Goal: Transaction & Acquisition: Purchase product/service

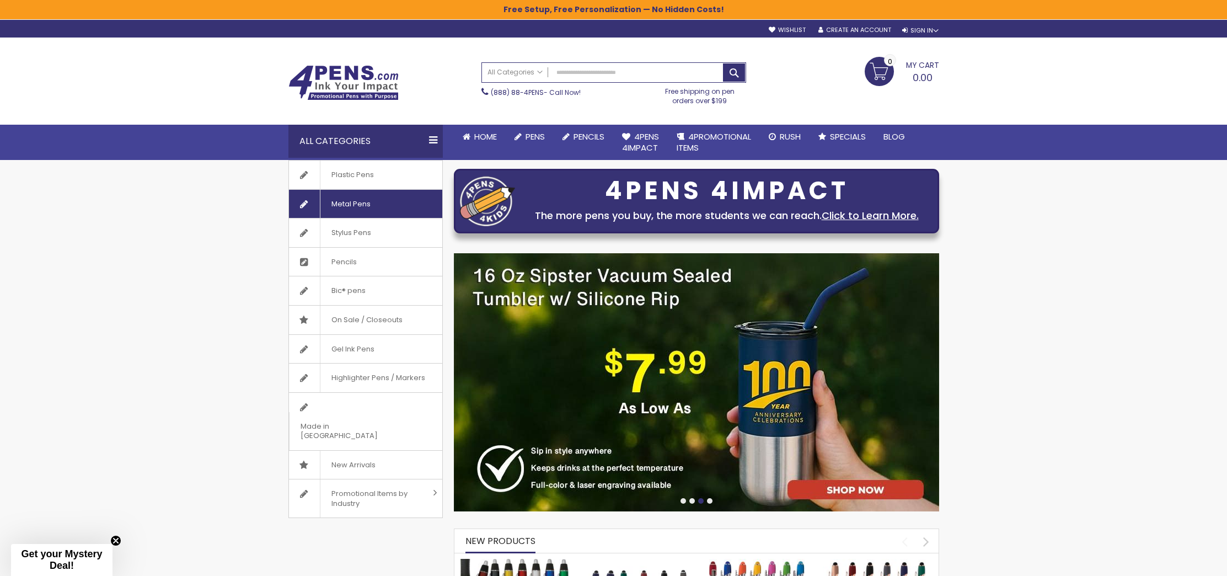
click at [346, 197] on span "Metal Pens" at bounding box center [351, 204] width 62 height 29
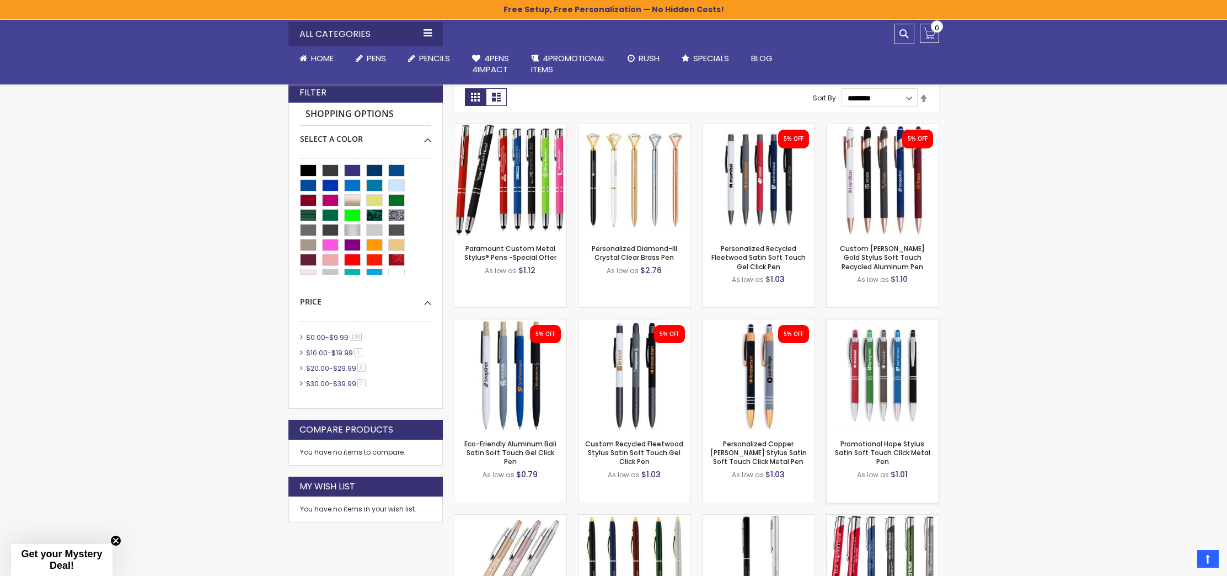
scroll to position [224, 0]
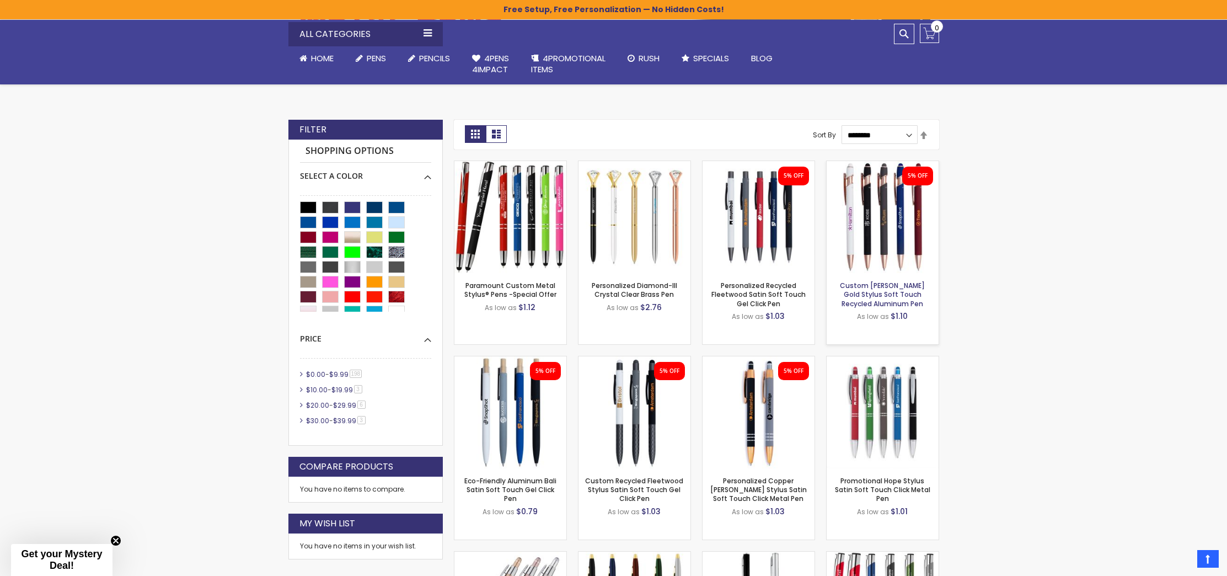
click at [893, 297] on link "Custom [PERSON_NAME] Gold Stylus Soft Touch Recycled Aluminum Pen" at bounding box center [882, 294] width 85 height 27
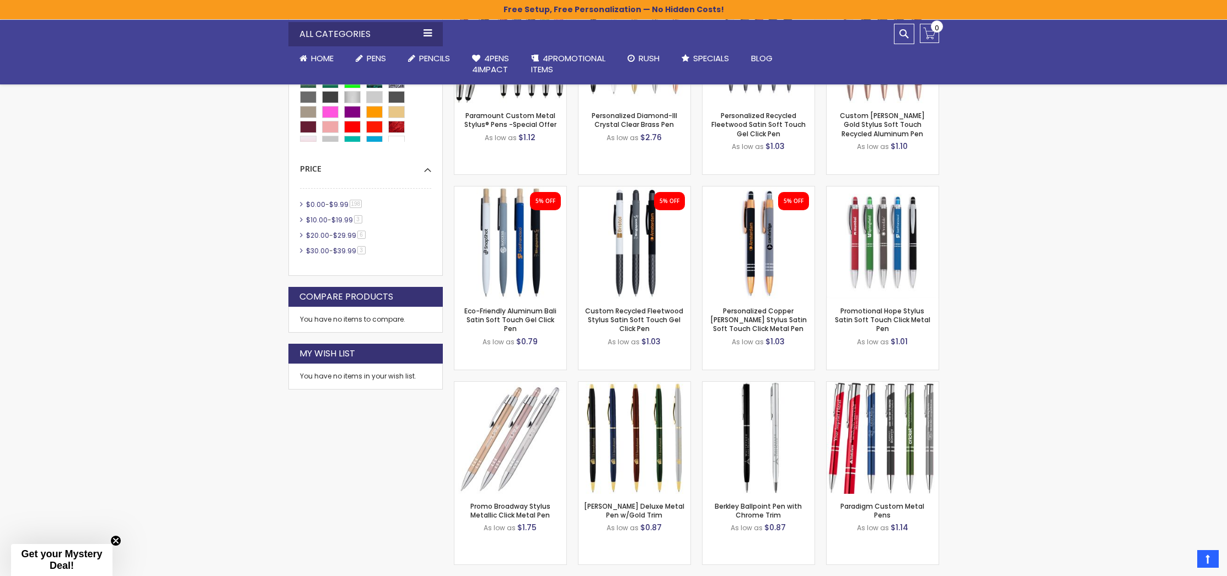
scroll to position [716, 0]
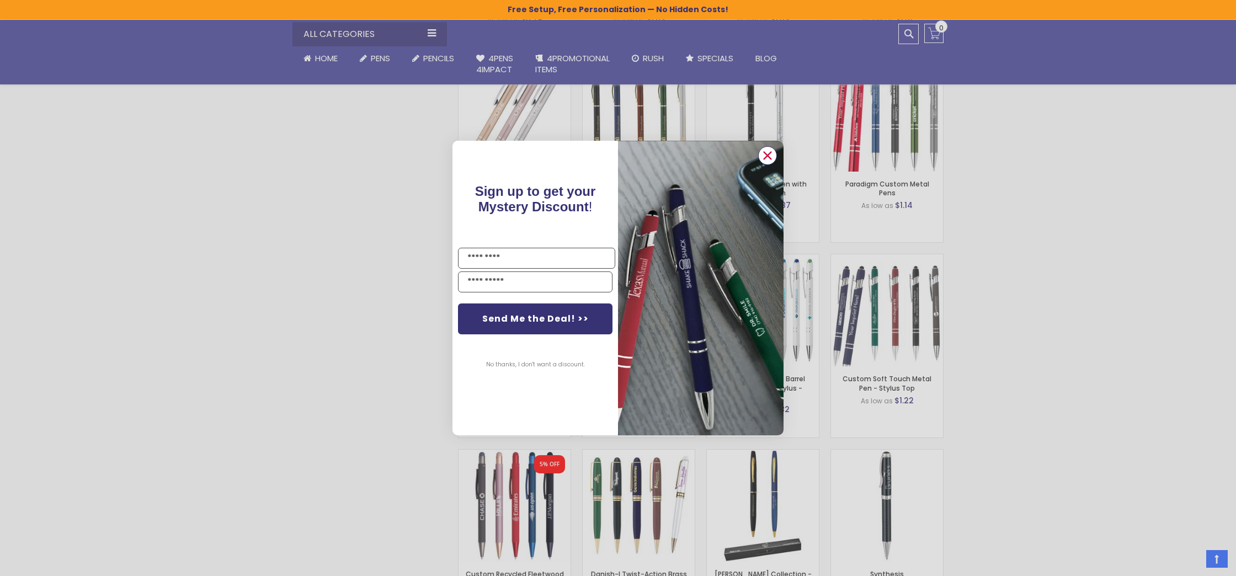
click at [764, 153] on icon "Close dialog" at bounding box center [767, 155] width 7 height 7
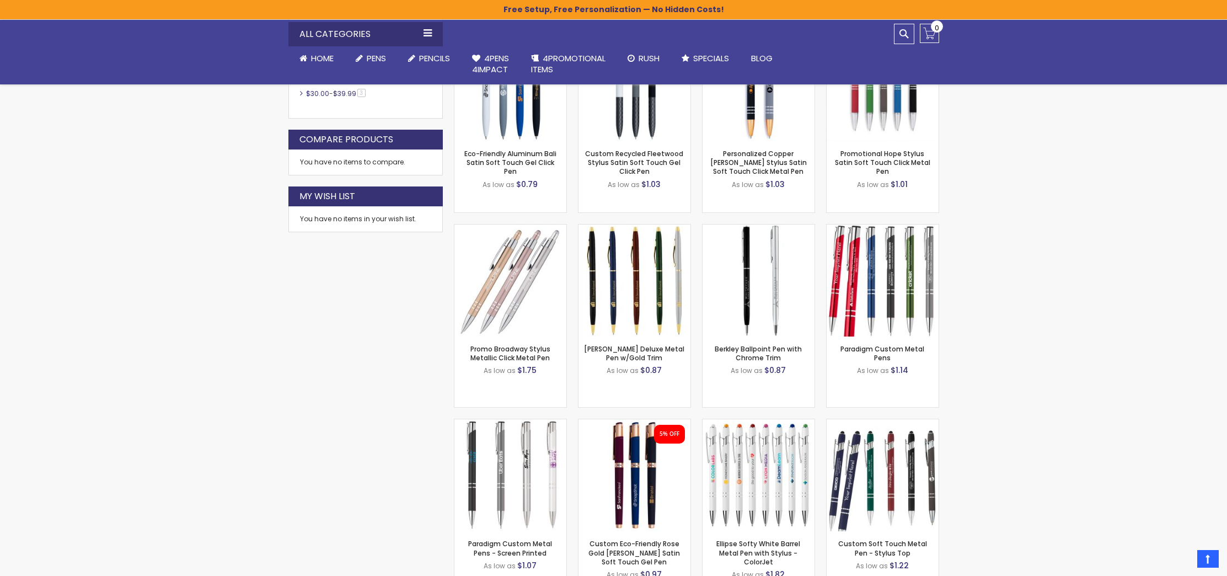
scroll to position [175, 0]
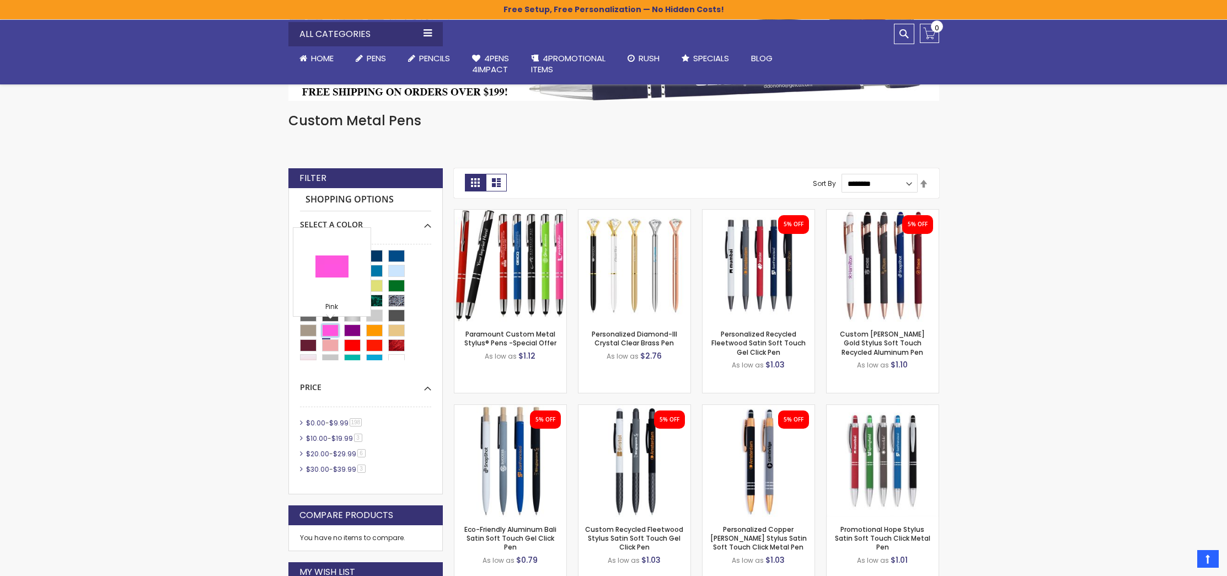
click at [333, 330] on div "Pink" at bounding box center [330, 330] width 17 height 12
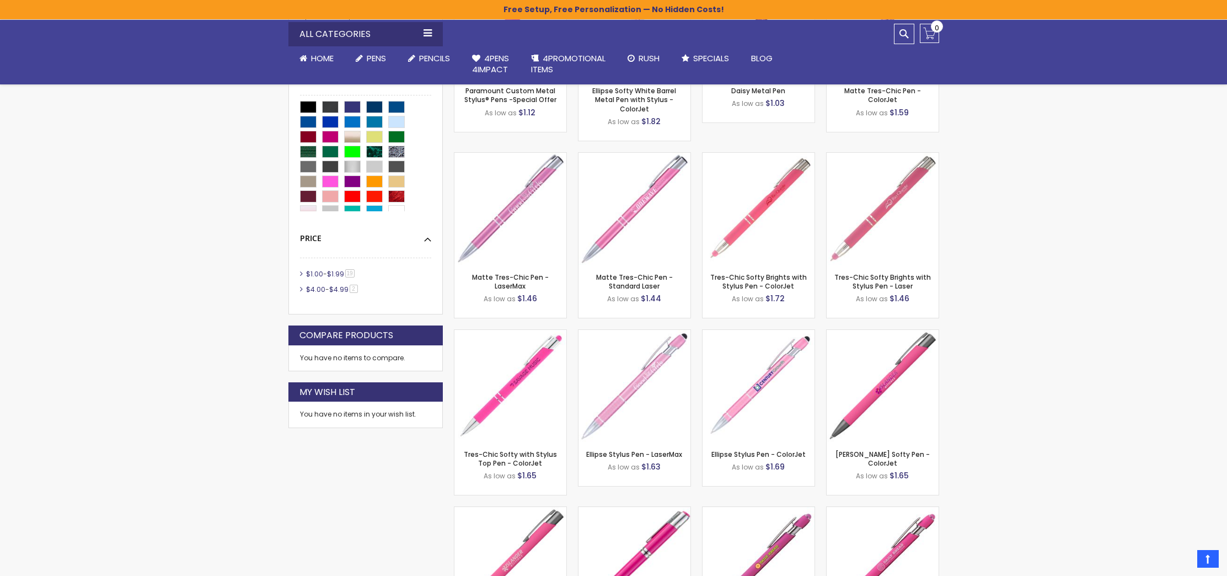
scroll to position [416, 0]
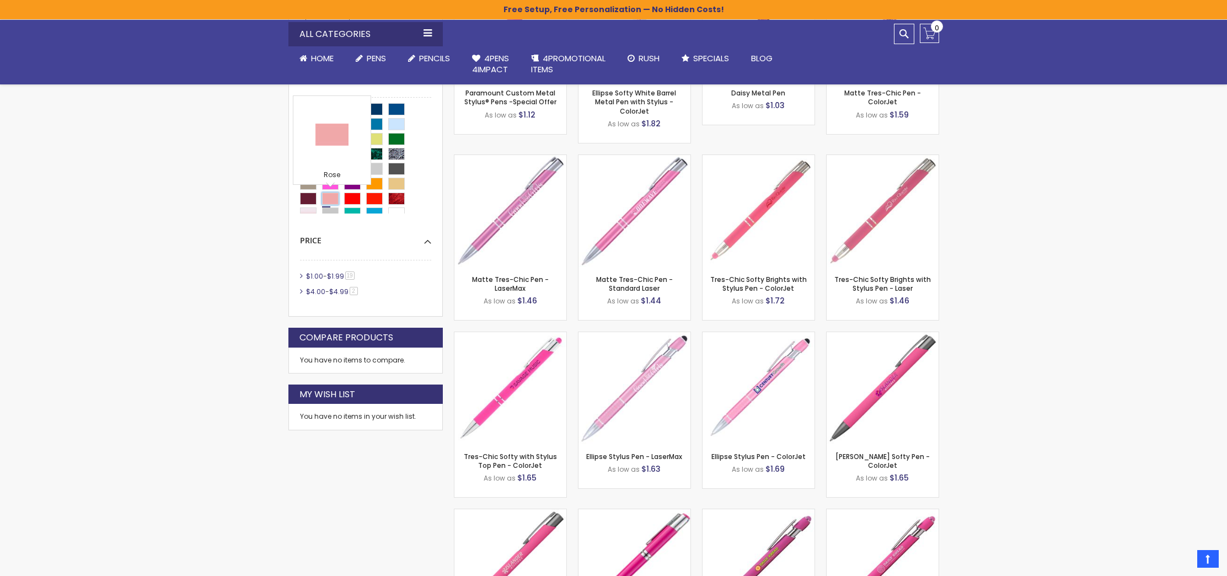
click at [326, 200] on div "Rose" at bounding box center [330, 199] width 17 height 12
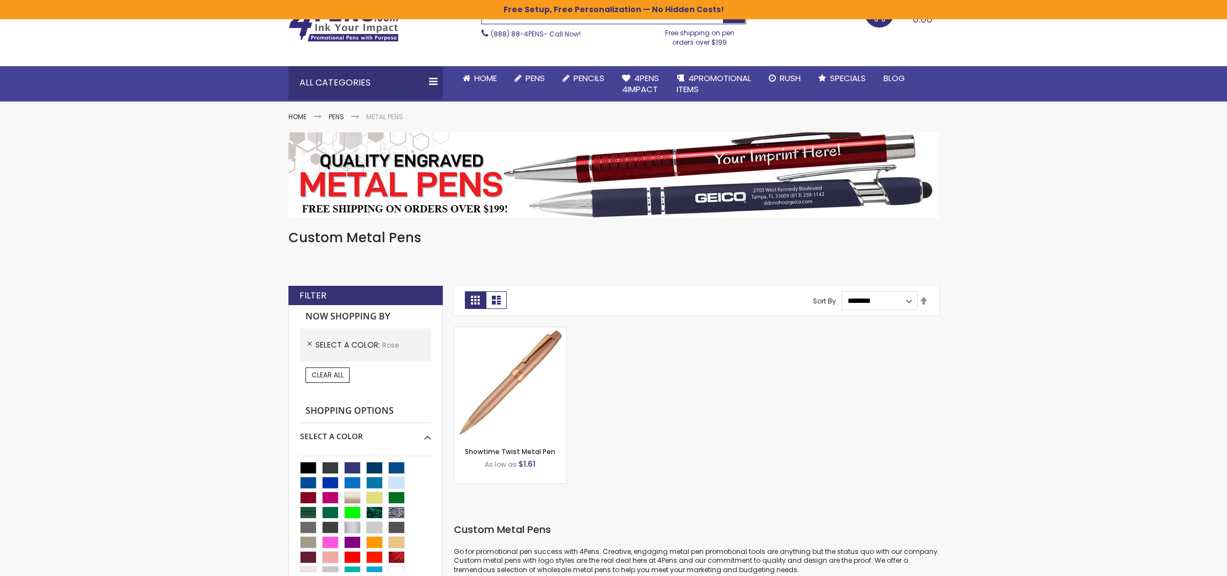
scroll to position [222, 0]
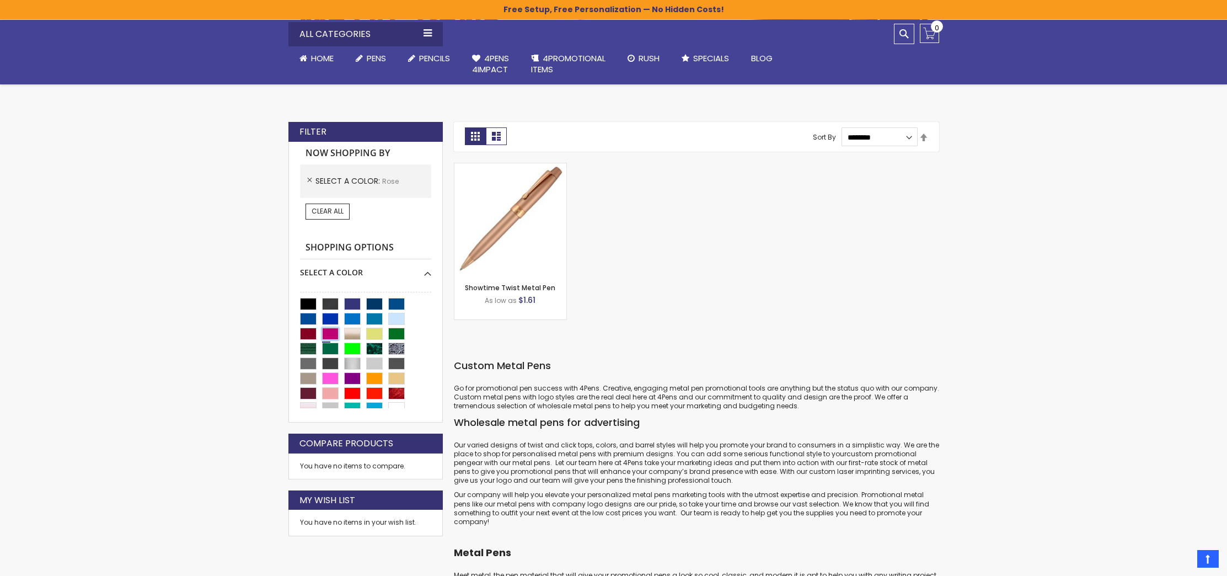
click at [329, 336] on div "Fushia" at bounding box center [330, 334] width 17 height 12
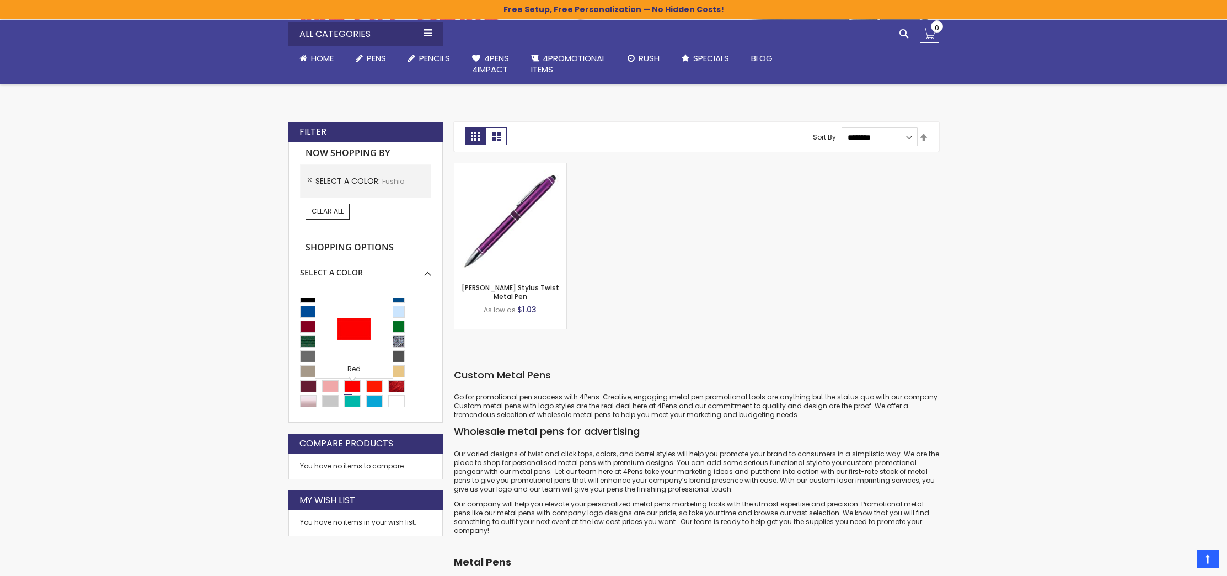
scroll to position [39, 0]
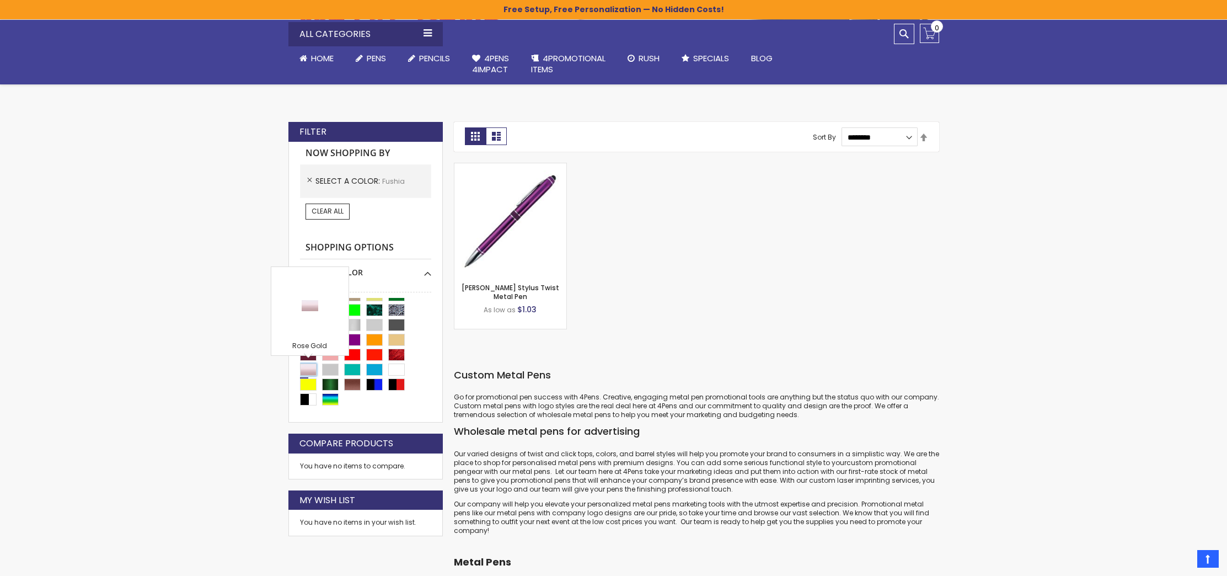
click at [308, 368] on div "Rose Gold" at bounding box center [308, 370] width 17 height 12
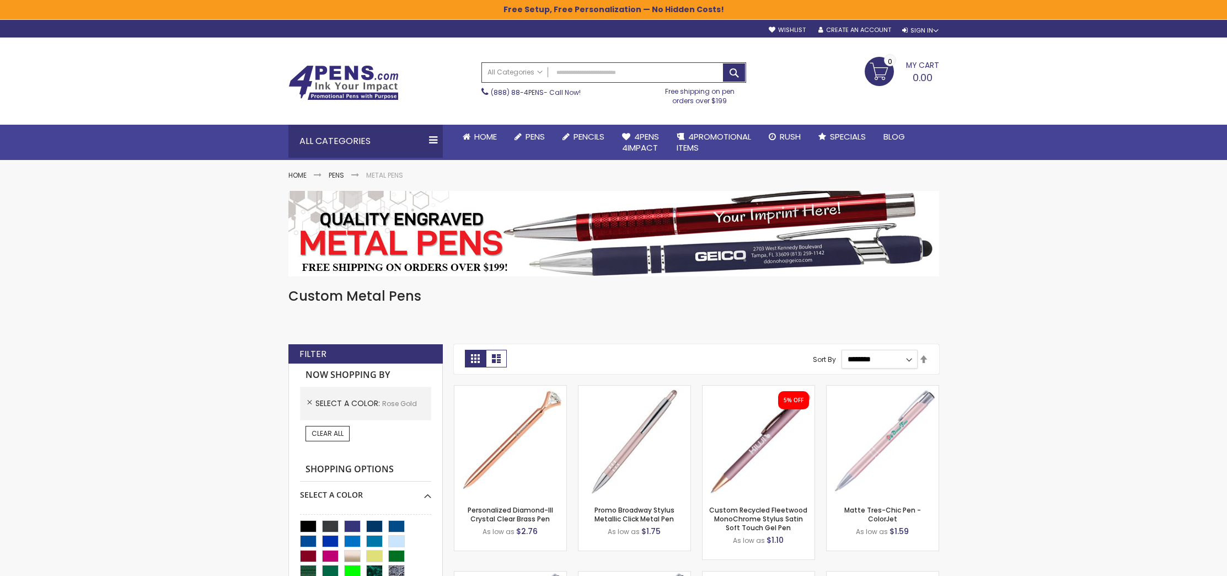
click at [875, 358] on select "**********" at bounding box center [880, 359] width 76 height 19
select select "*****"
click at [842, 350] on select "**********" at bounding box center [880, 359] width 76 height 19
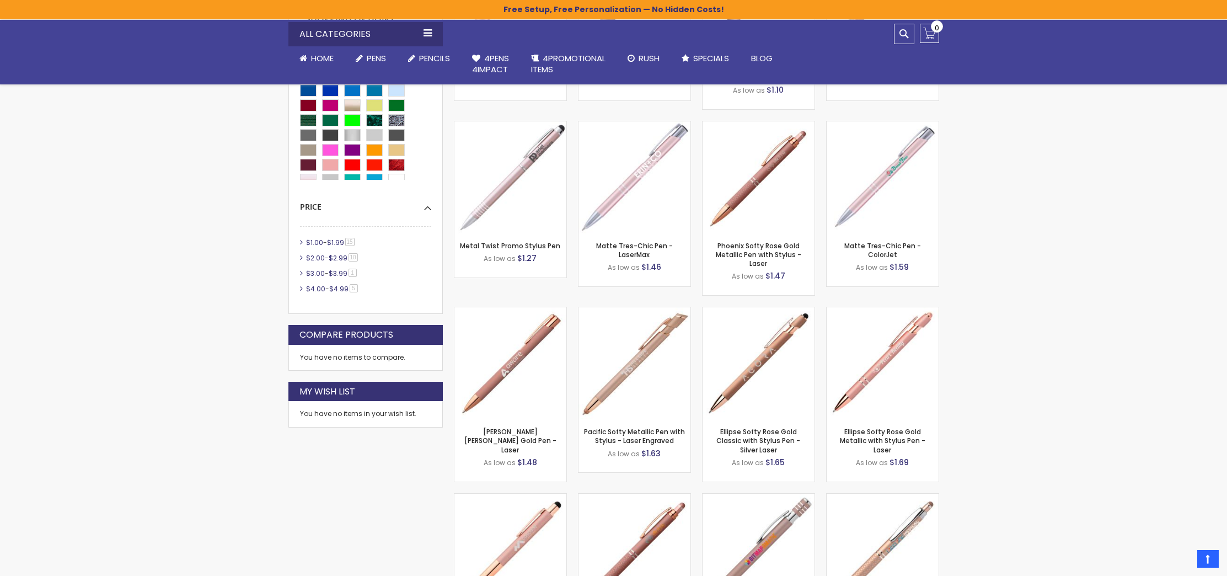
scroll to position [645, 0]
